Goal: Information Seeking & Learning: Understand process/instructions

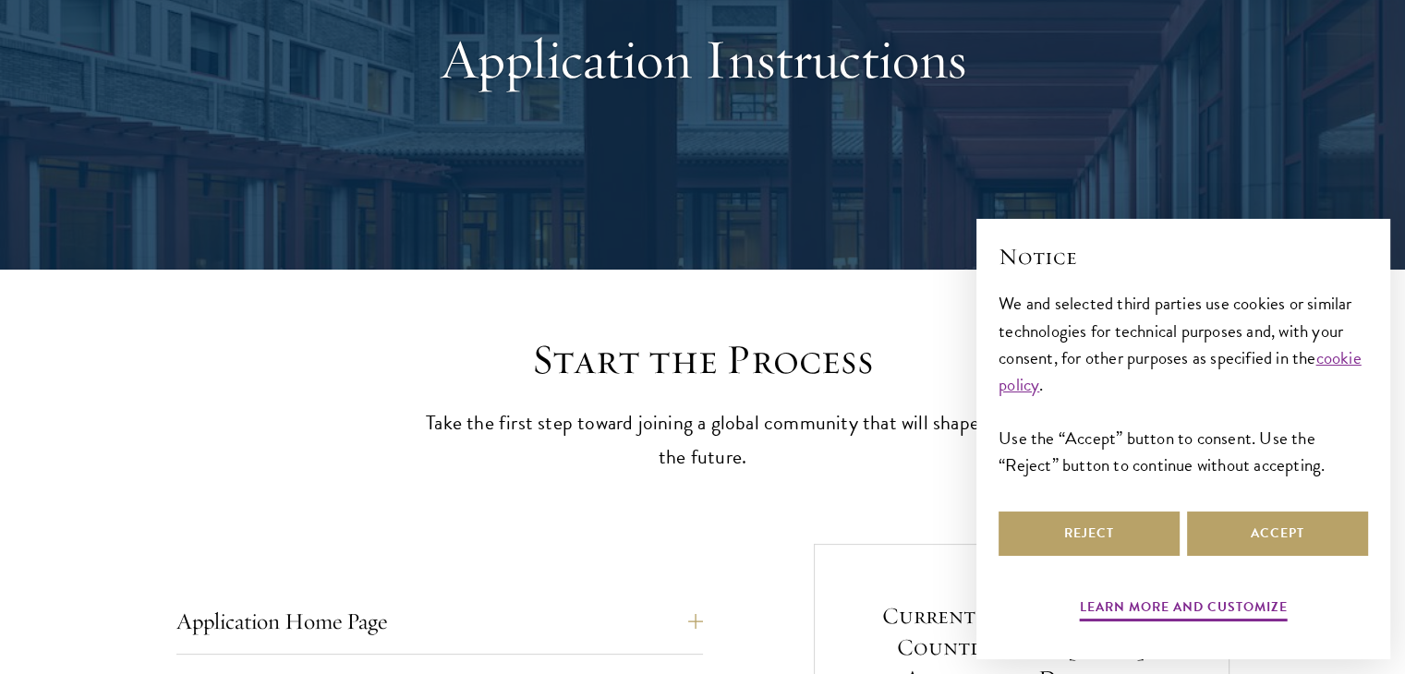
scroll to position [214, 0]
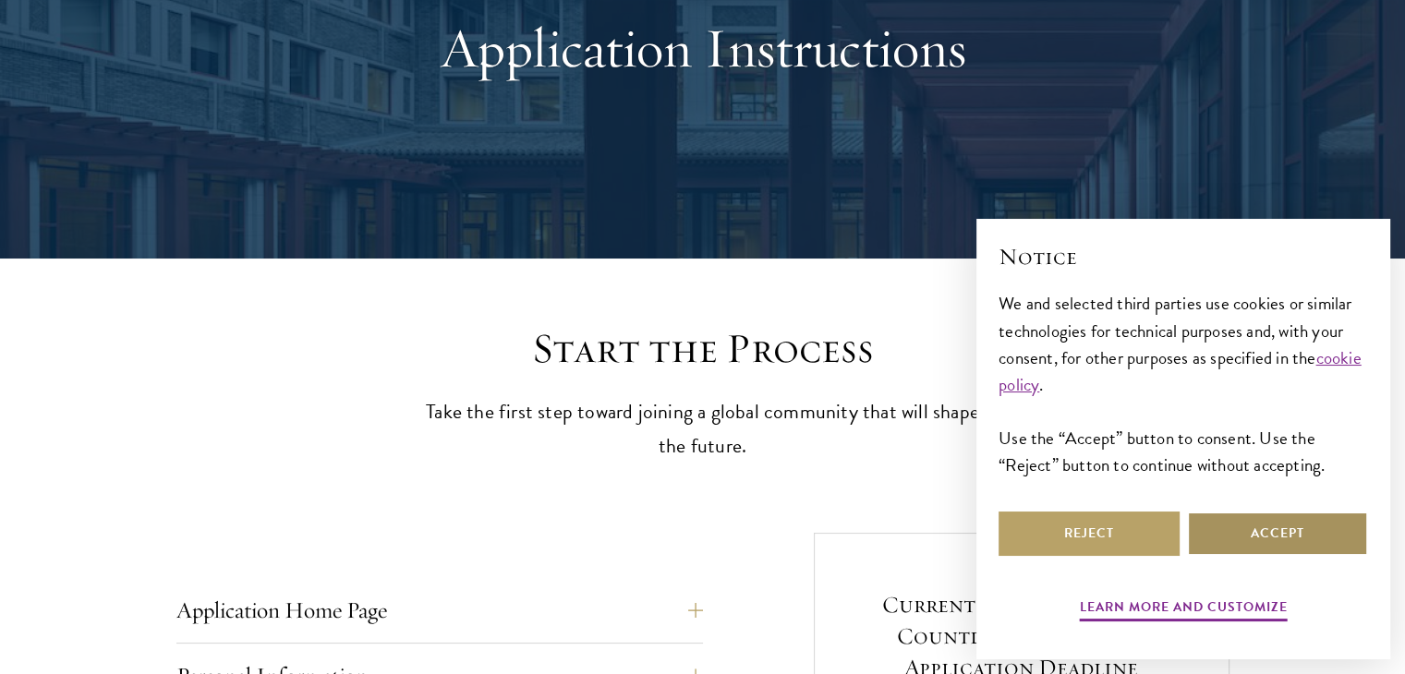
click at [1275, 538] on button "Accept" at bounding box center [1277, 534] width 181 height 44
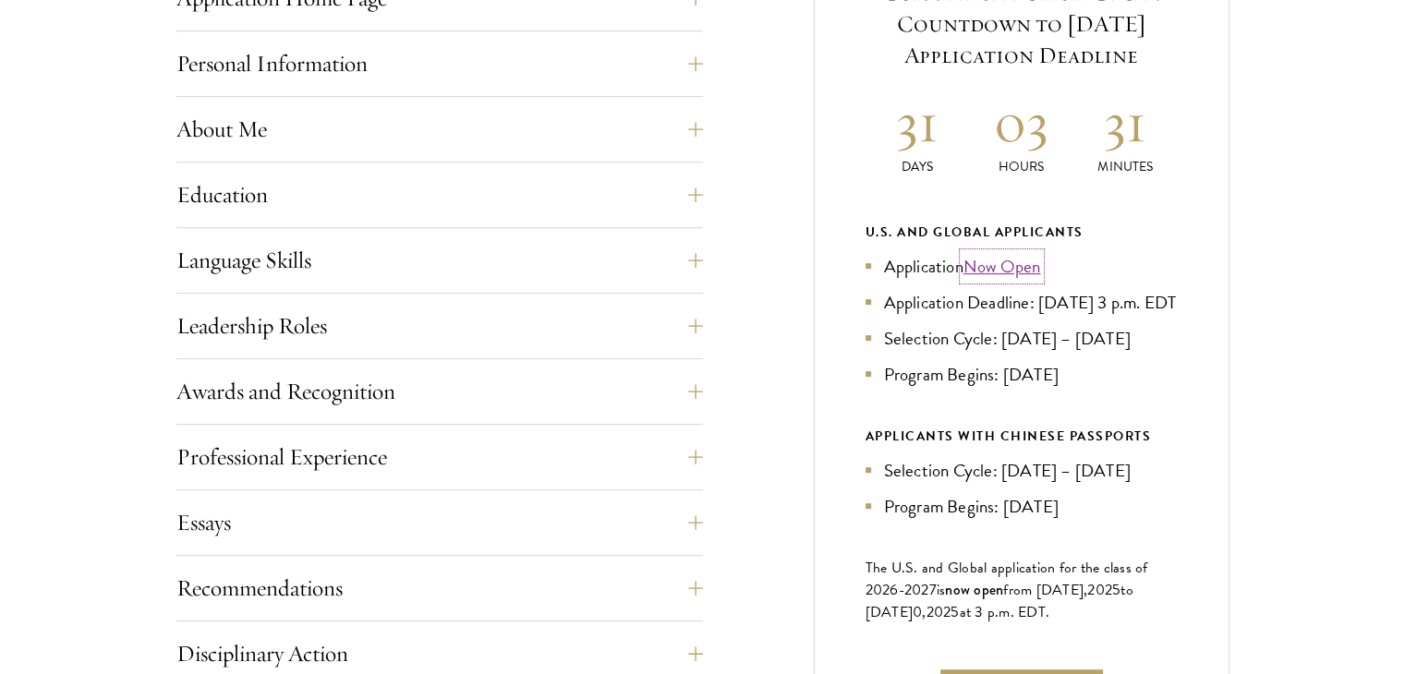
scroll to position [1330, 0]
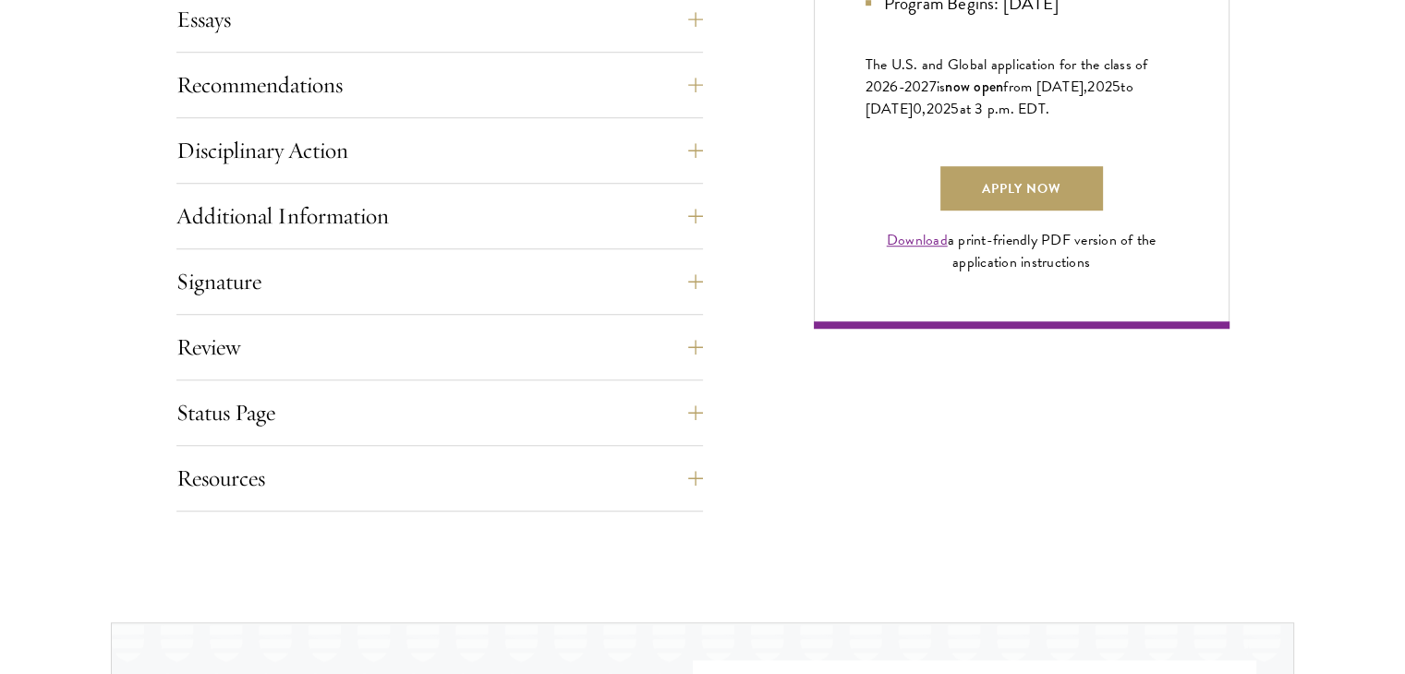
drag, startPoint x: 649, startPoint y: 397, endPoint x: 618, endPoint y: 381, distance: 35.5
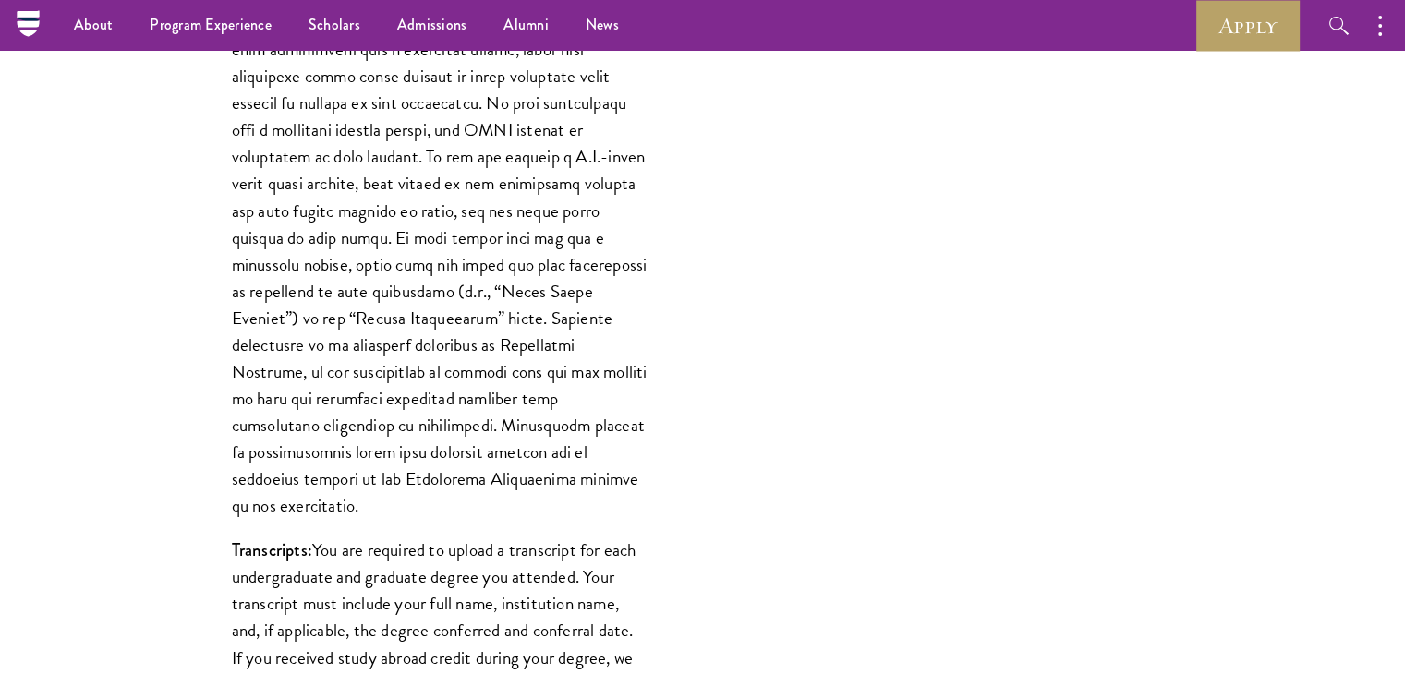
scroll to position [1692, 0]
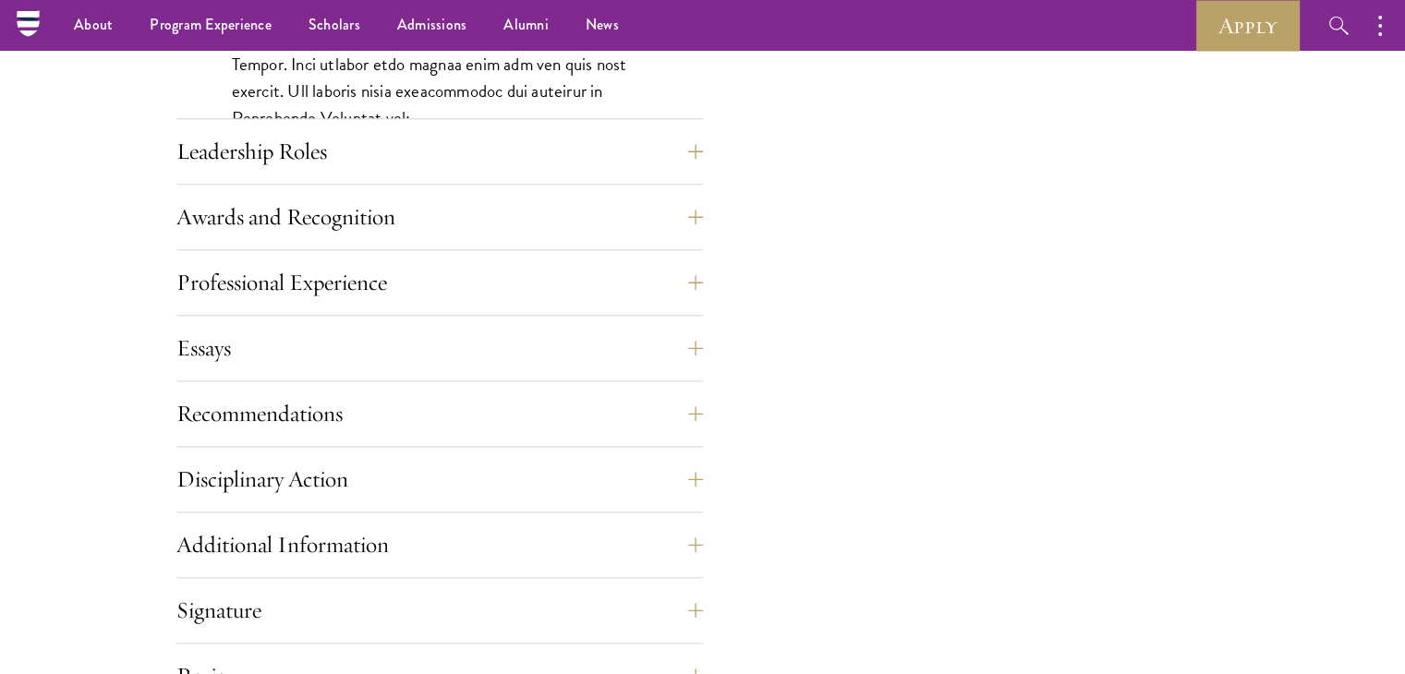
scroll to position [1729, 0]
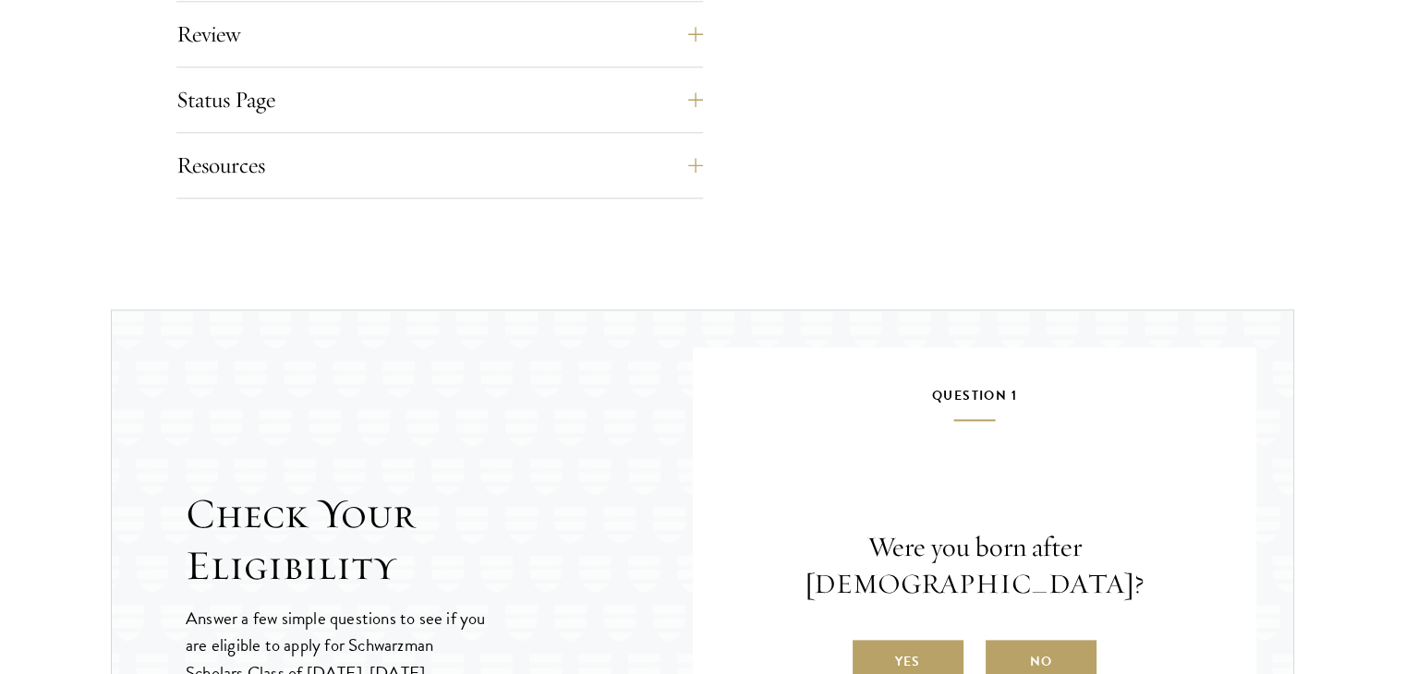
scroll to position [1908, 0]
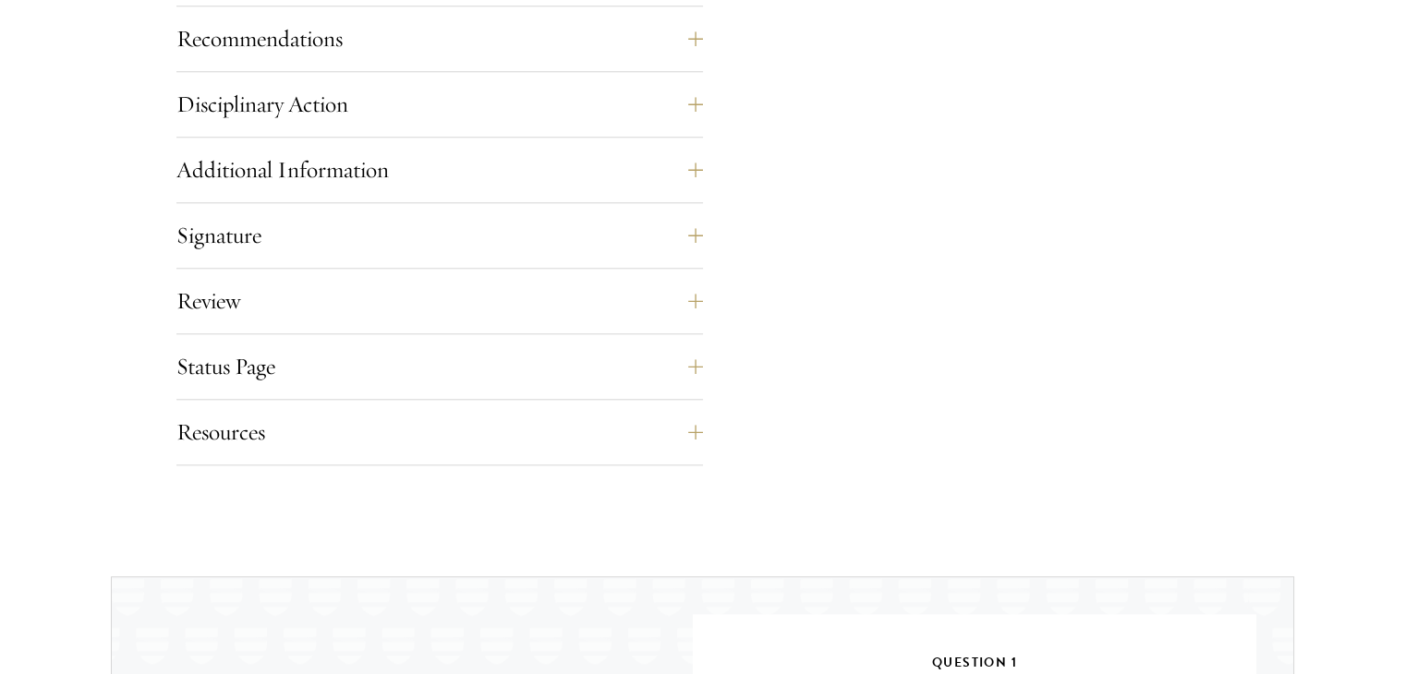
scroll to position [1792, 0]
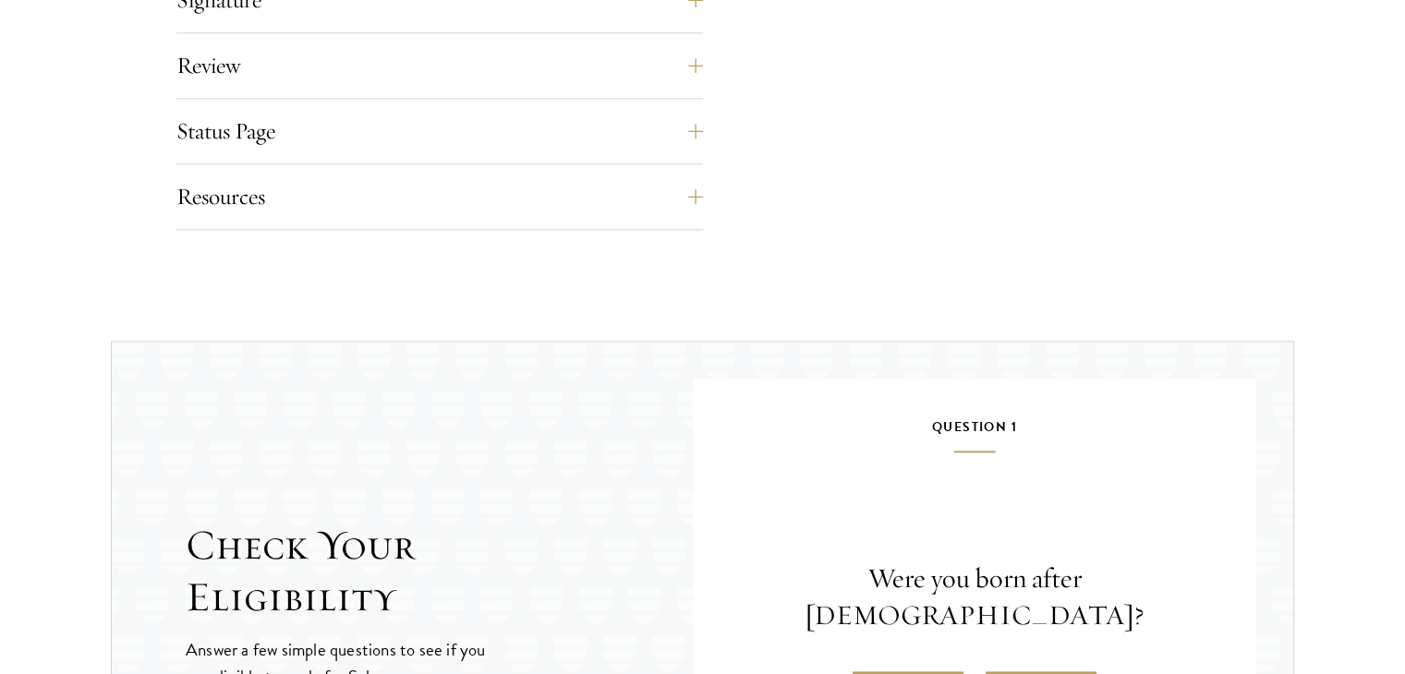
scroll to position [2025, 0]
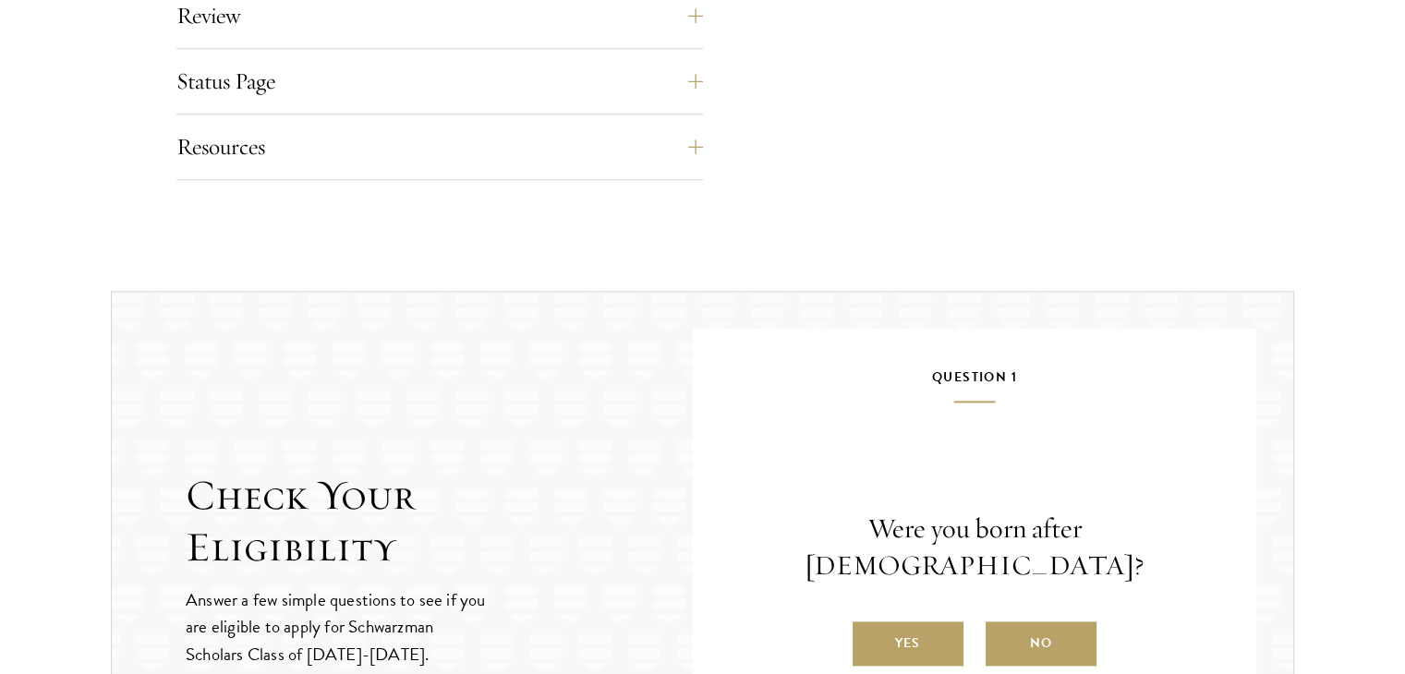
scroll to position [2075, 0]
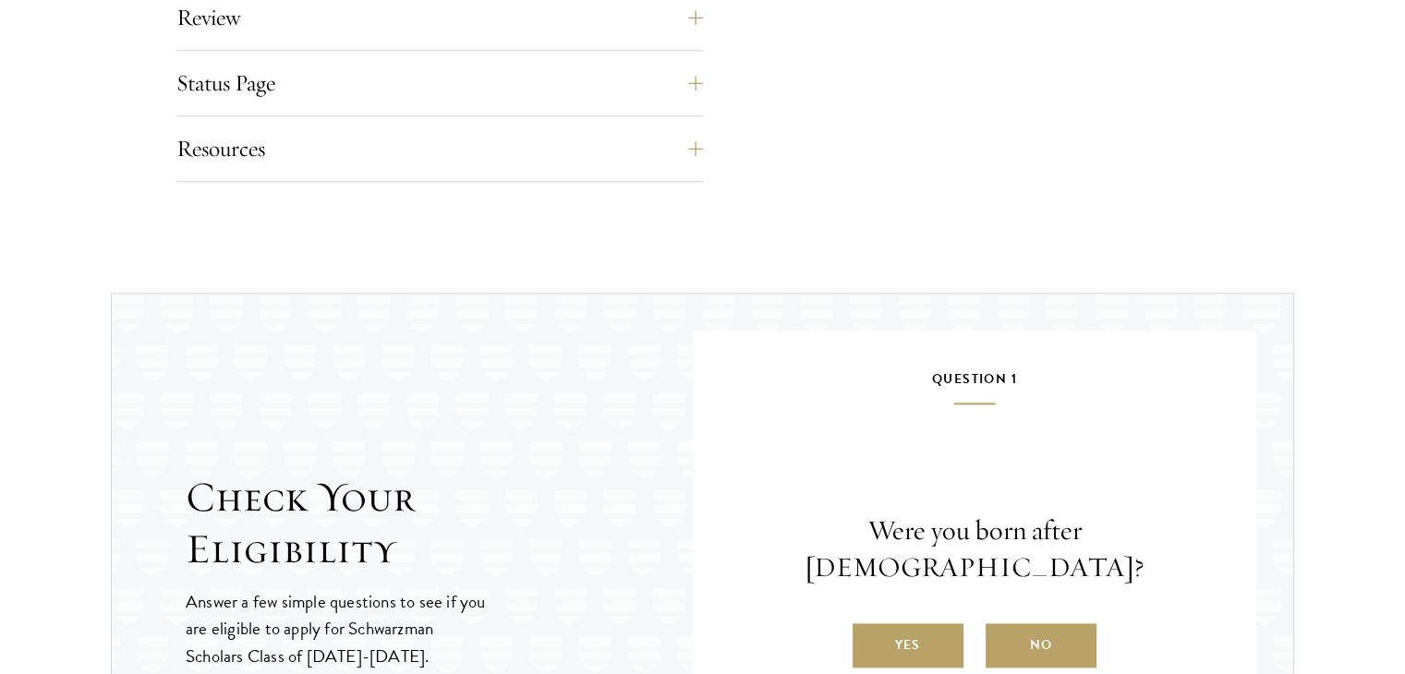
scroll to position [2142, 0]
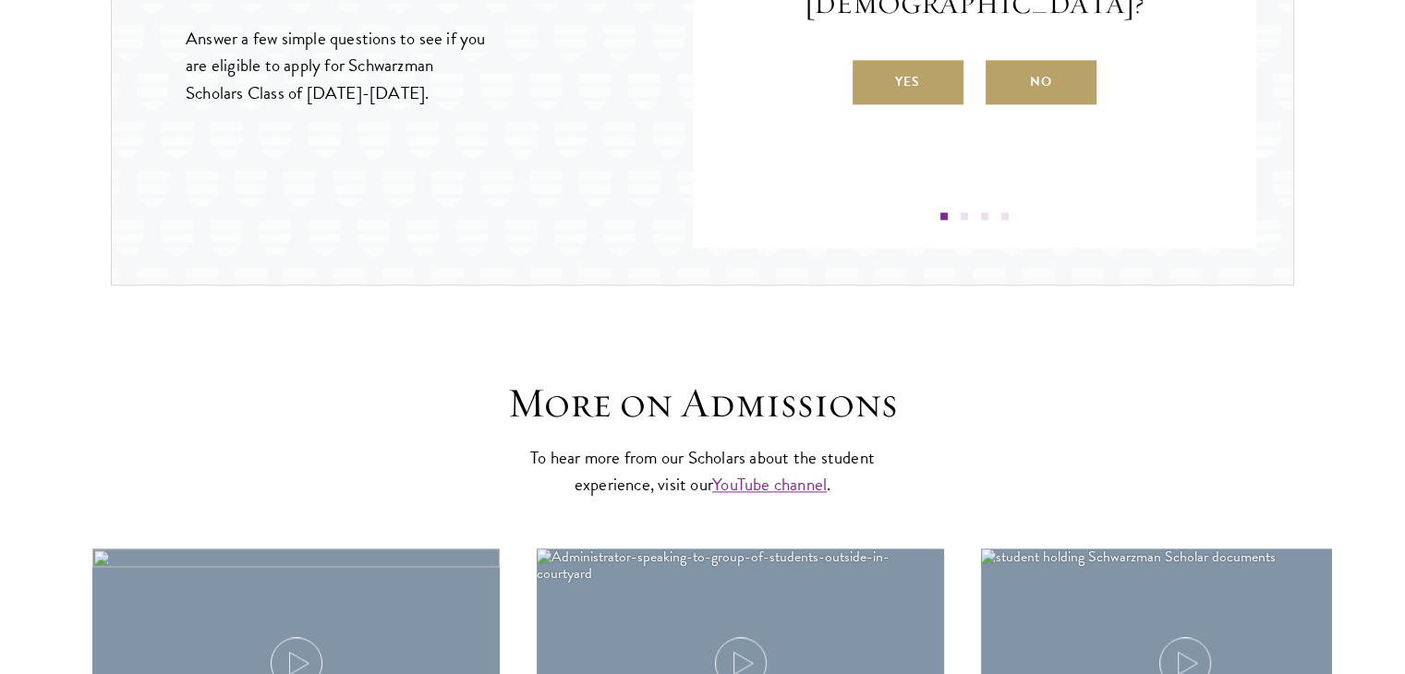
scroll to position [2223, 0]
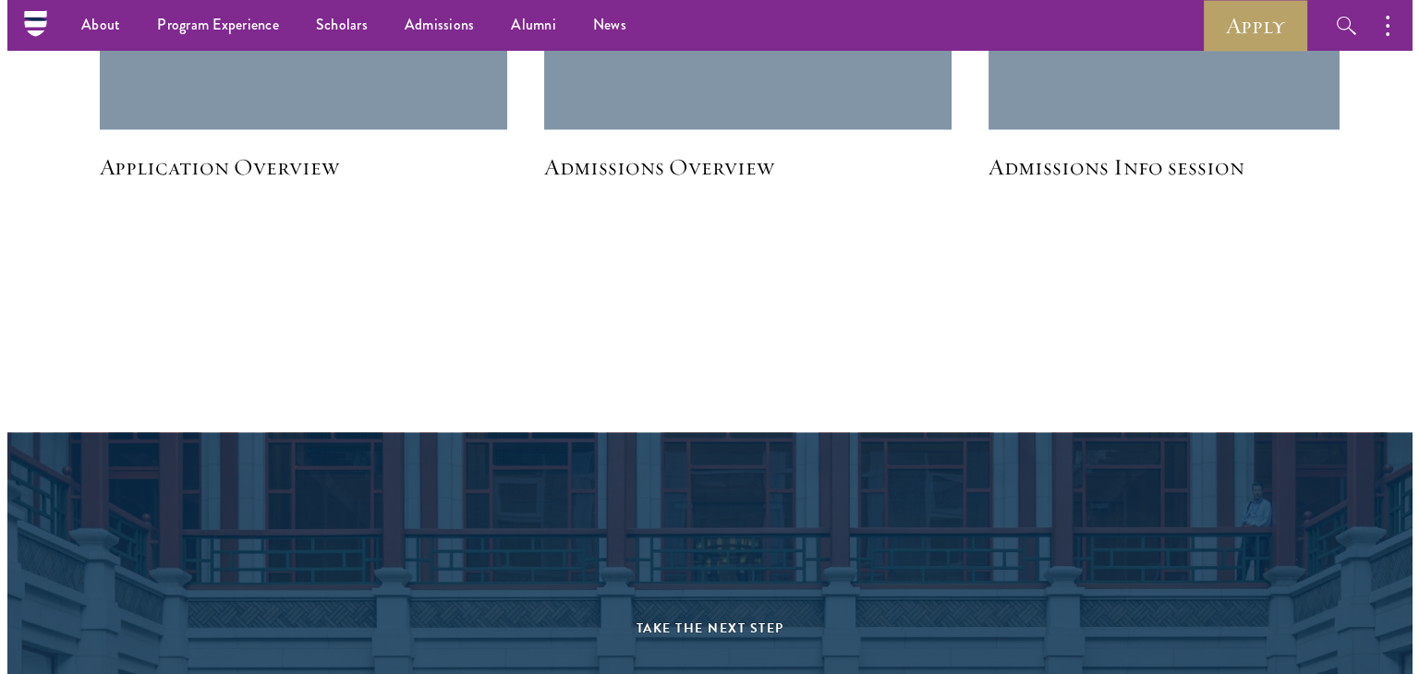
scroll to position [2897, 0]
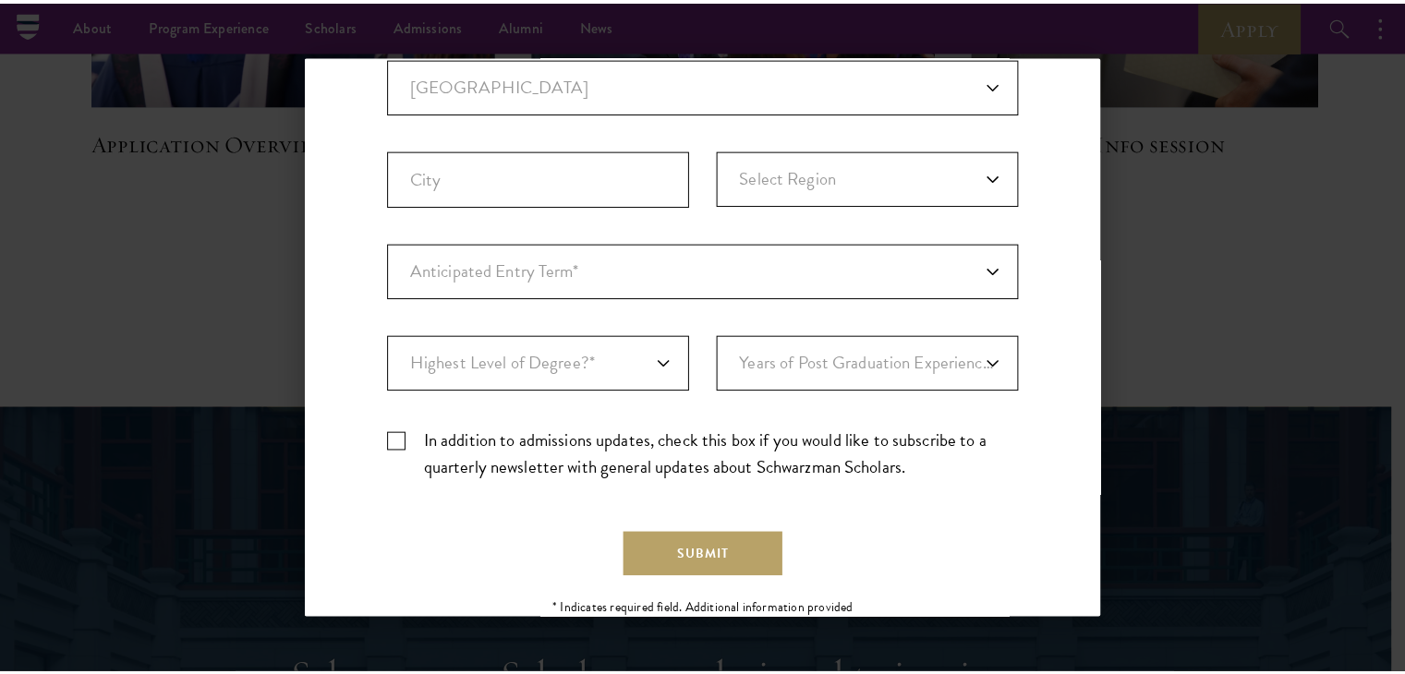
scroll to position [0, 0]
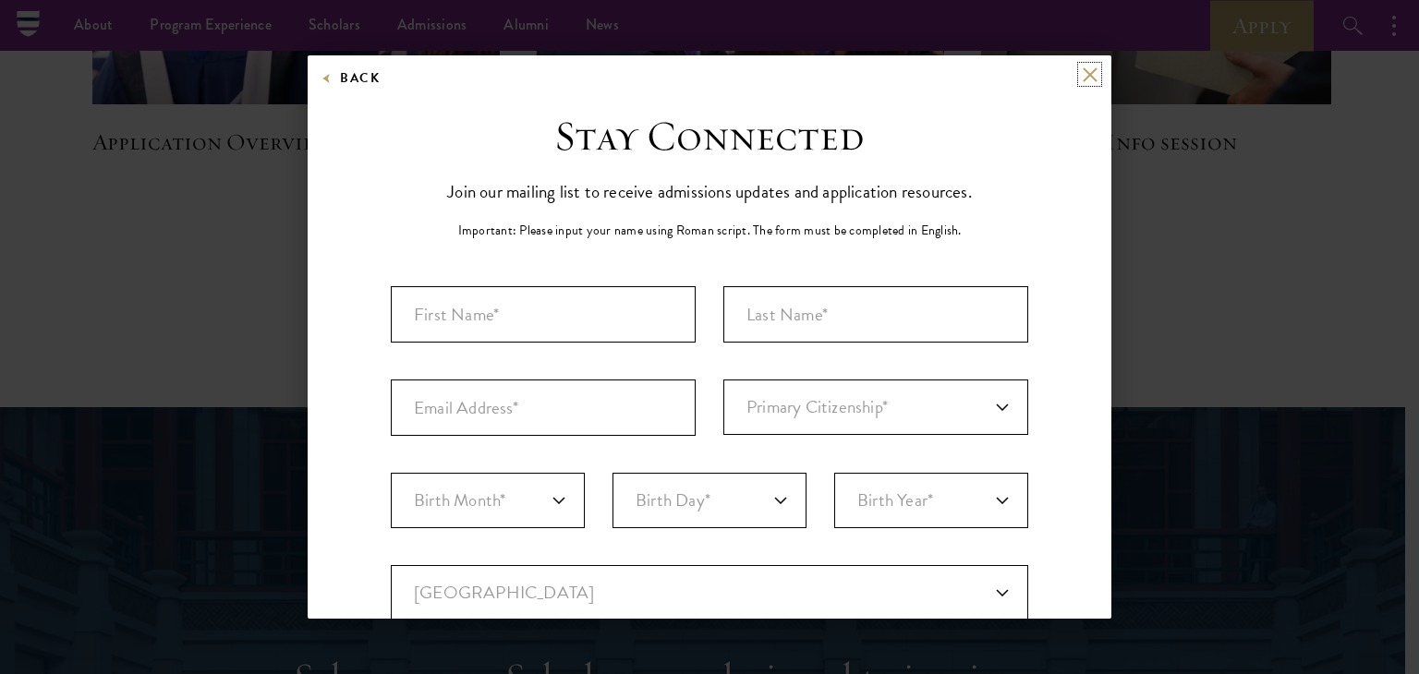
click at [1082, 73] on button at bounding box center [1090, 75] width 16 height 16
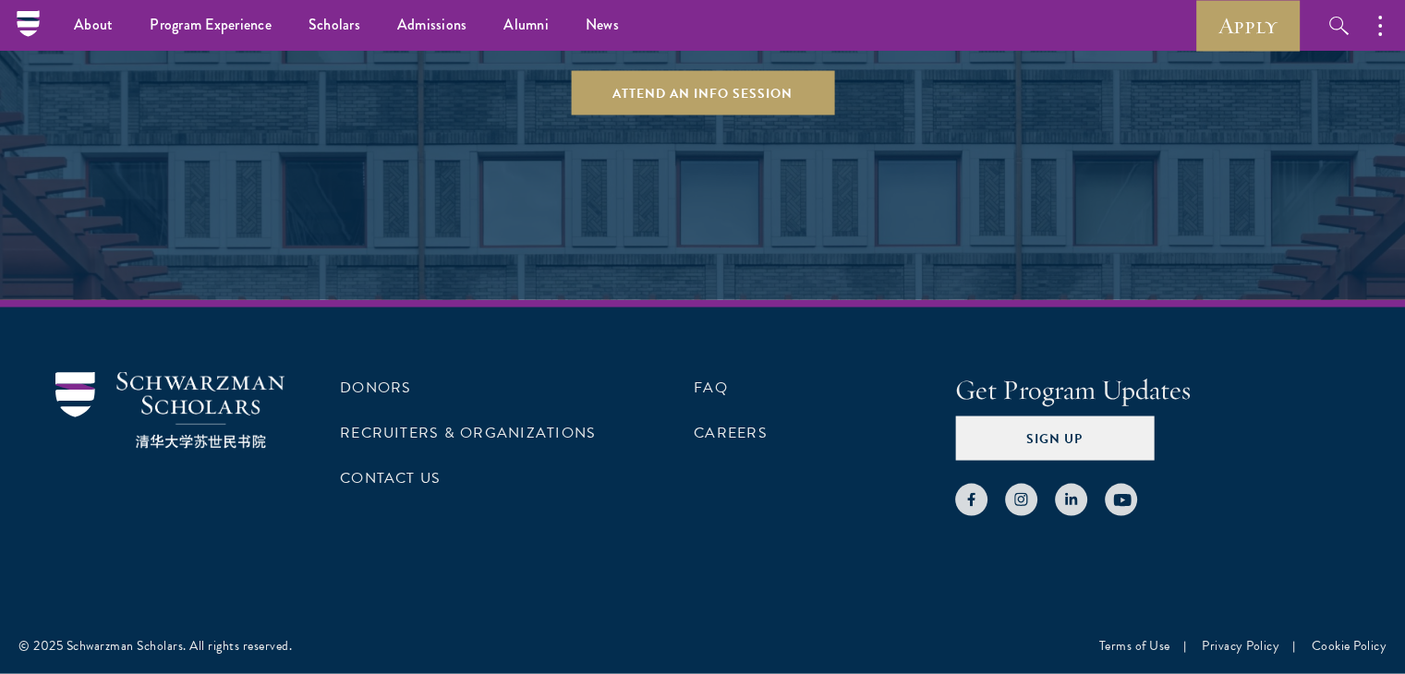
scroll to position [4415, 0]
drag, startPoint x: 310, startPoint y: 284, endPoint x: 599, endPoint y: 301, distance: 288.7
copy h2 "Schwarzman Scholars"
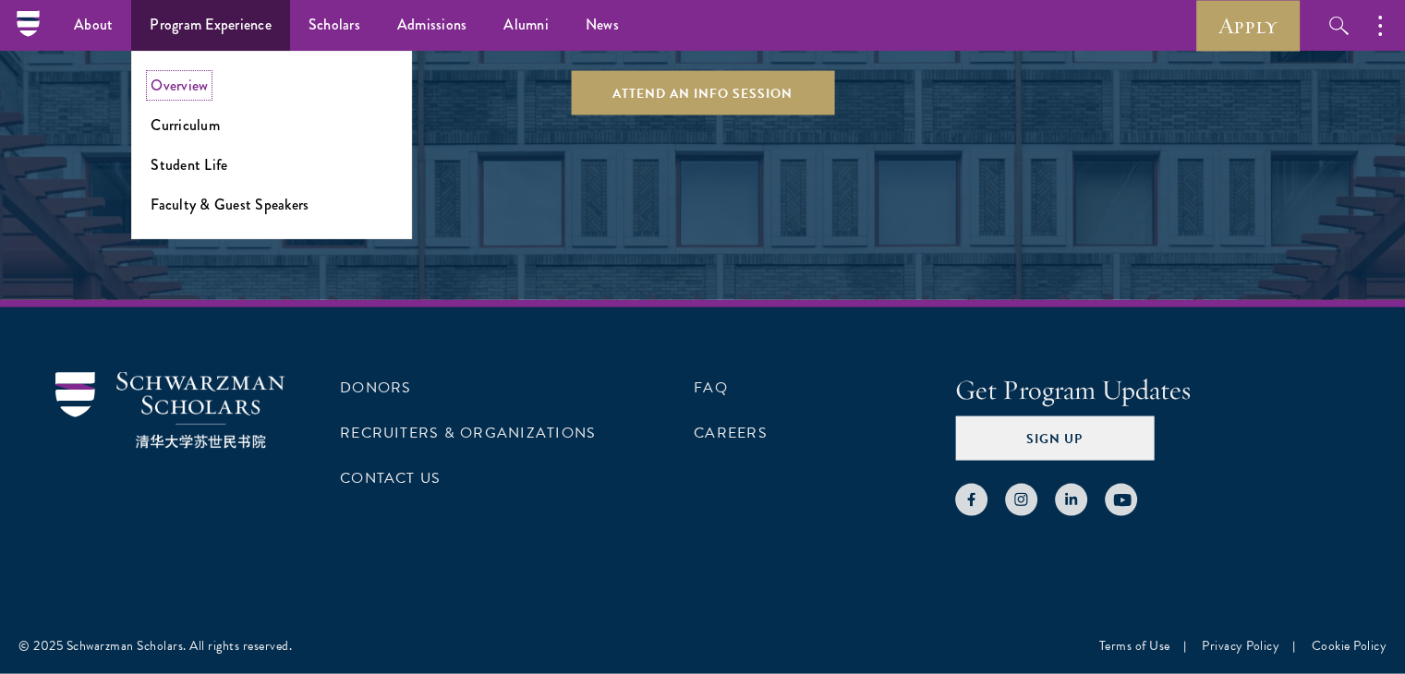
click at [208, 88] on link "Overview" at bounding box center [179, 85] width 57 height 21
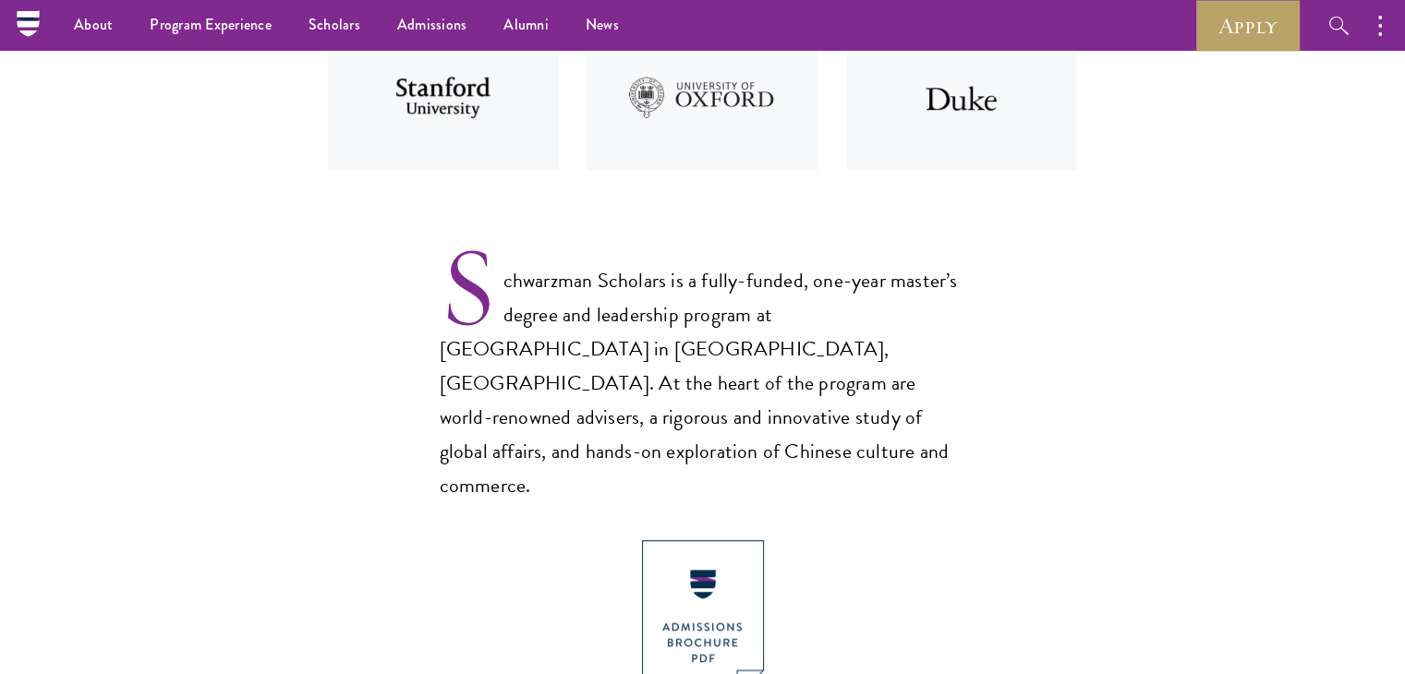
scroll to position [1029, 0]
click at [667, 541] on img at bounding box center [703, 620] width 122 height 158
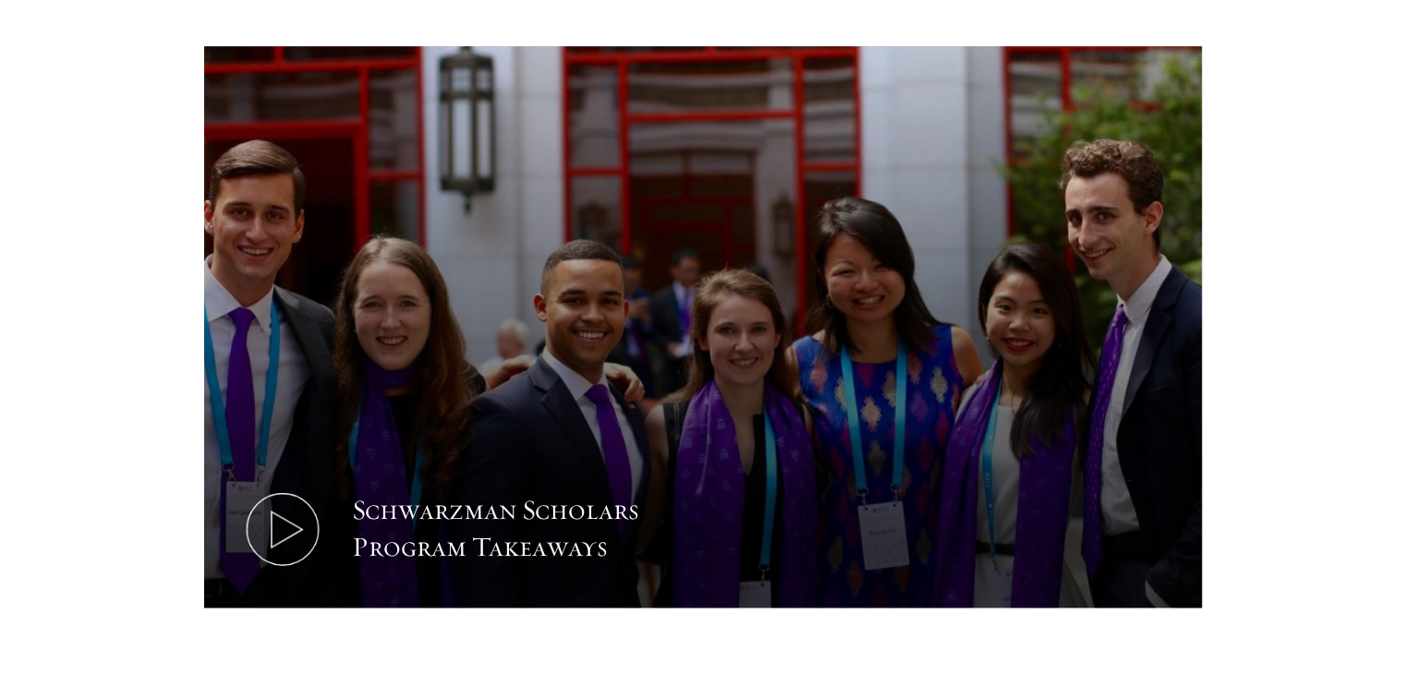
scroll to position [1868, 0]
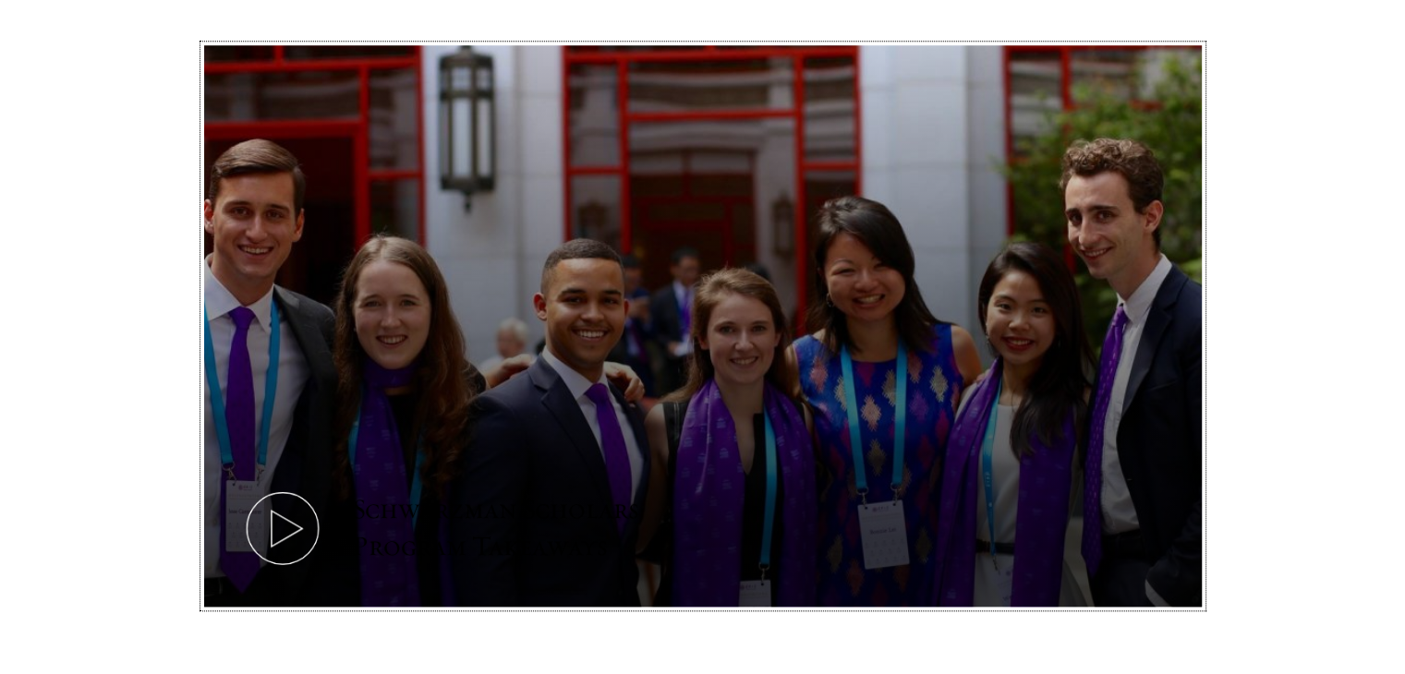
click at [743, 289] on button "Schwarzman Scholars Program Takeaways" at bounding box center [703, 326] width 998 height 562
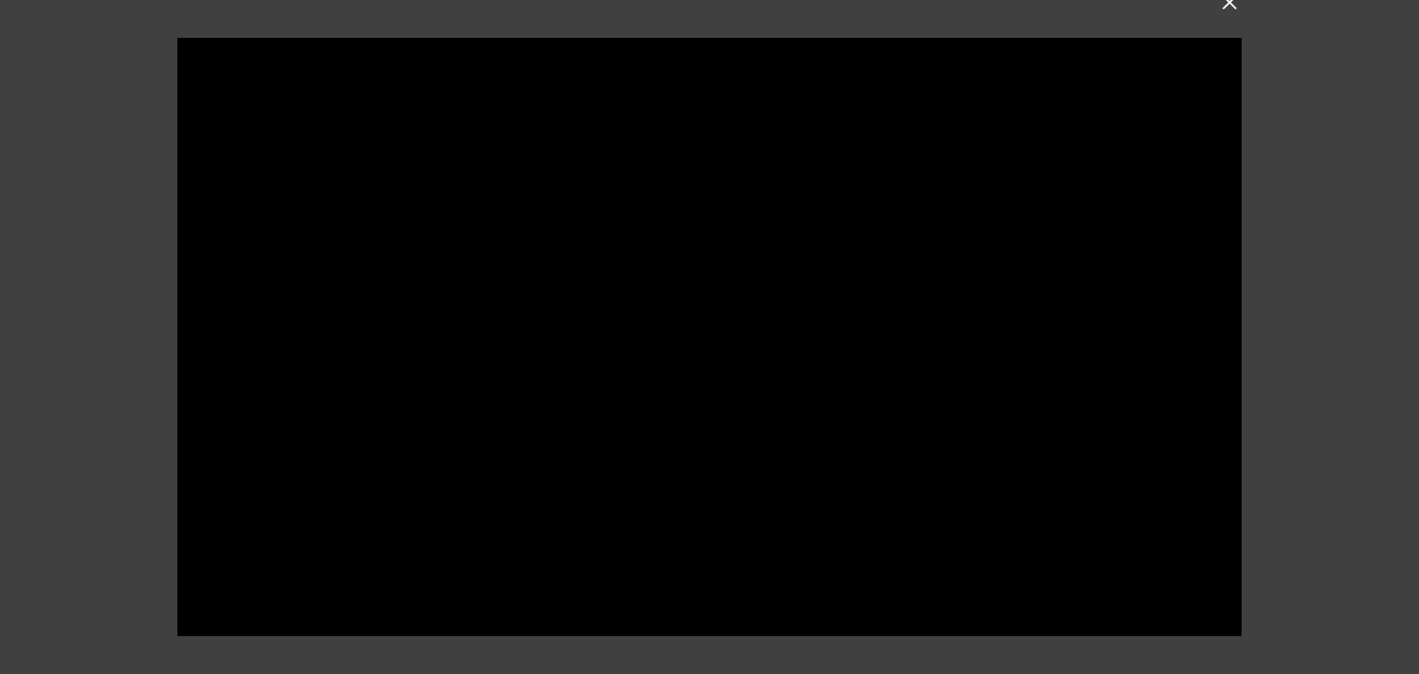
click at [1319, 348] on div at bounding box center [709, 337] width 1419 height 674
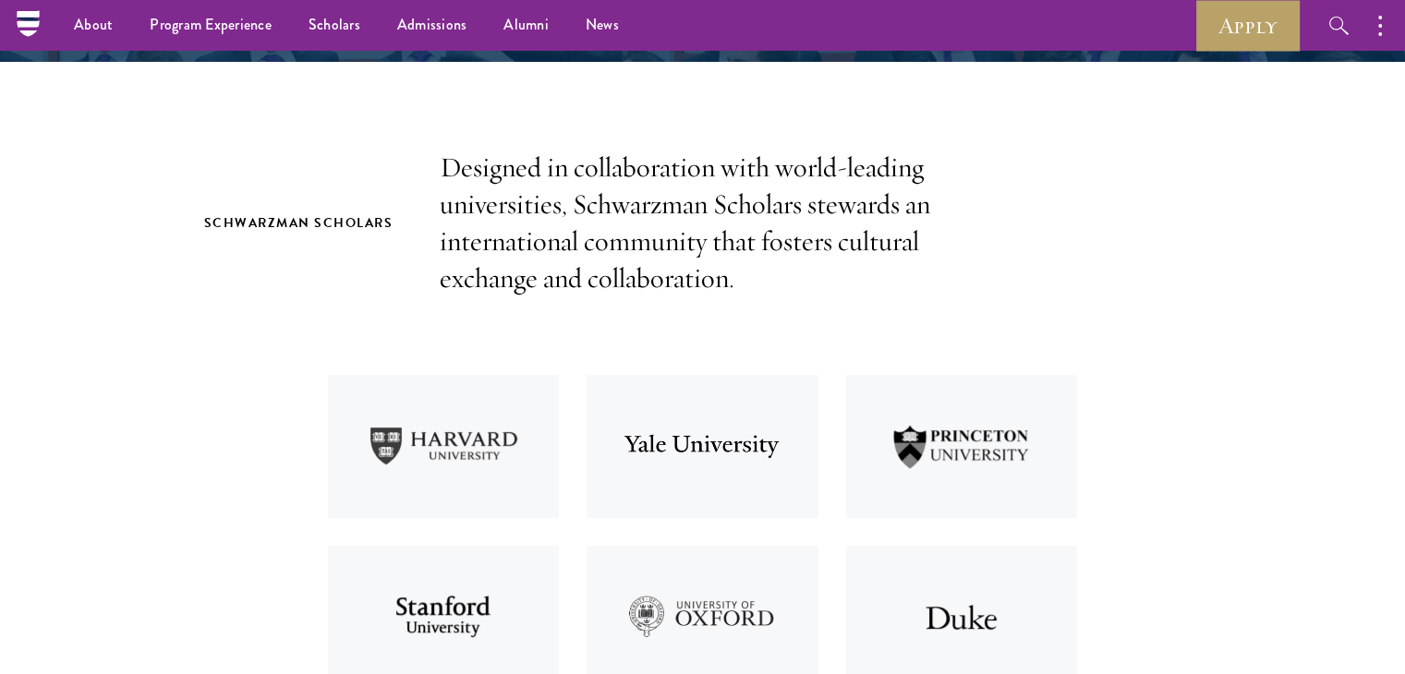
scroll to position [472, 0]
